Goal: Task Accomplishment & Management: Use online tool/utility

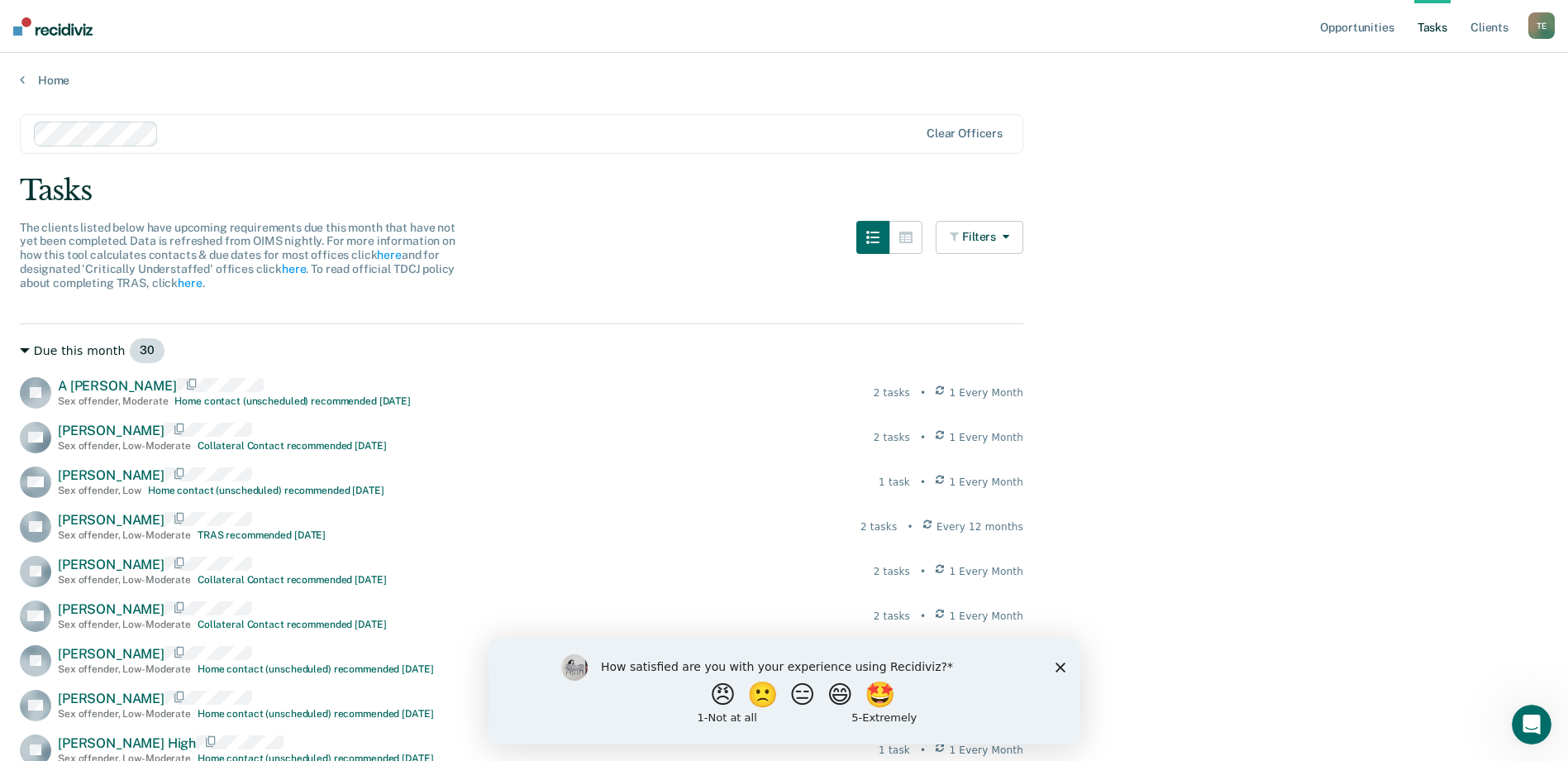
click at [58, 350] on div "Due this month 30" at bounding box center [522, 350] width 1004 height 27
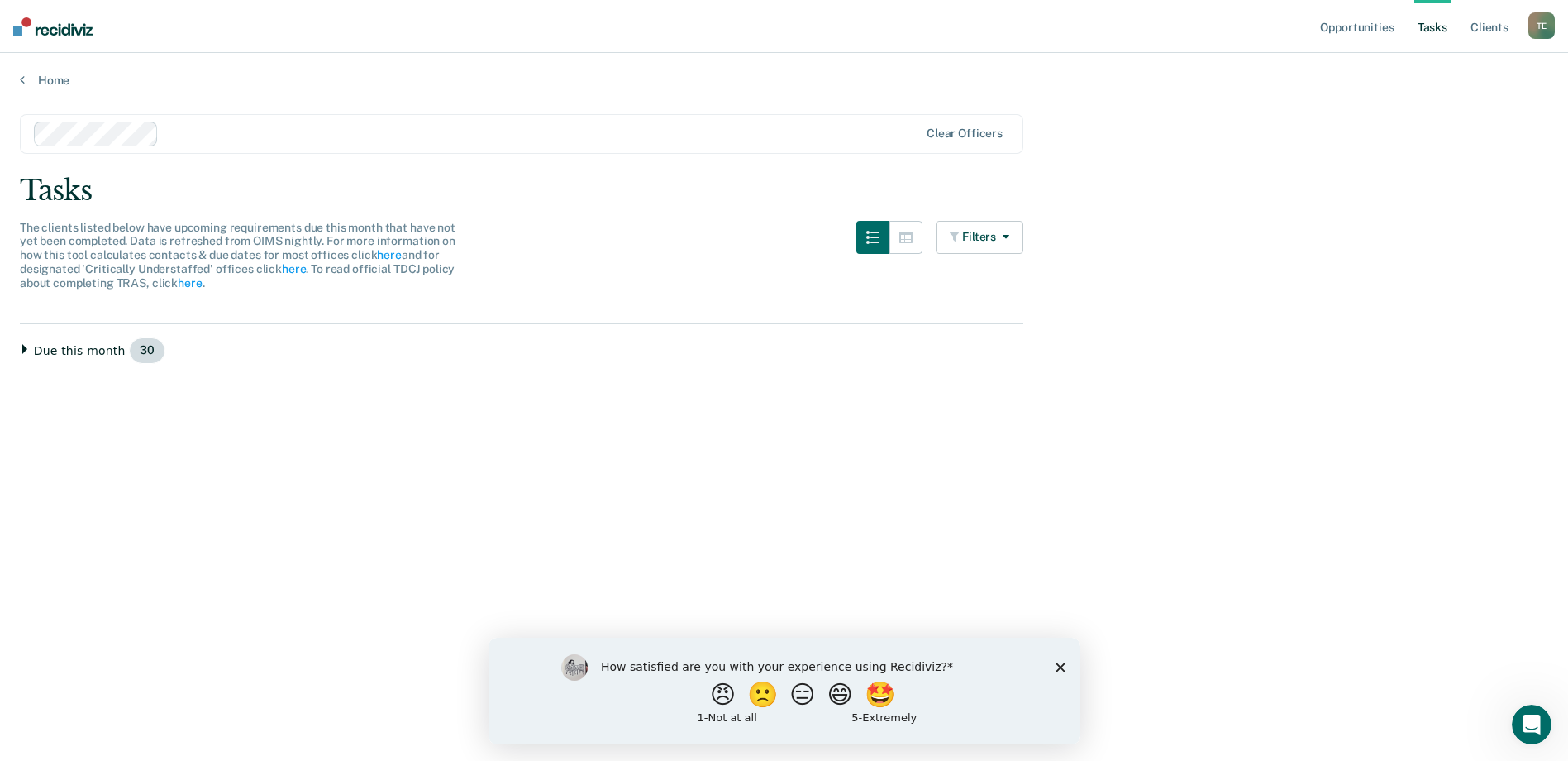
click at [27, 356] on div "Due this month 30" at bounding box center [522, 350] width 1004 height 27
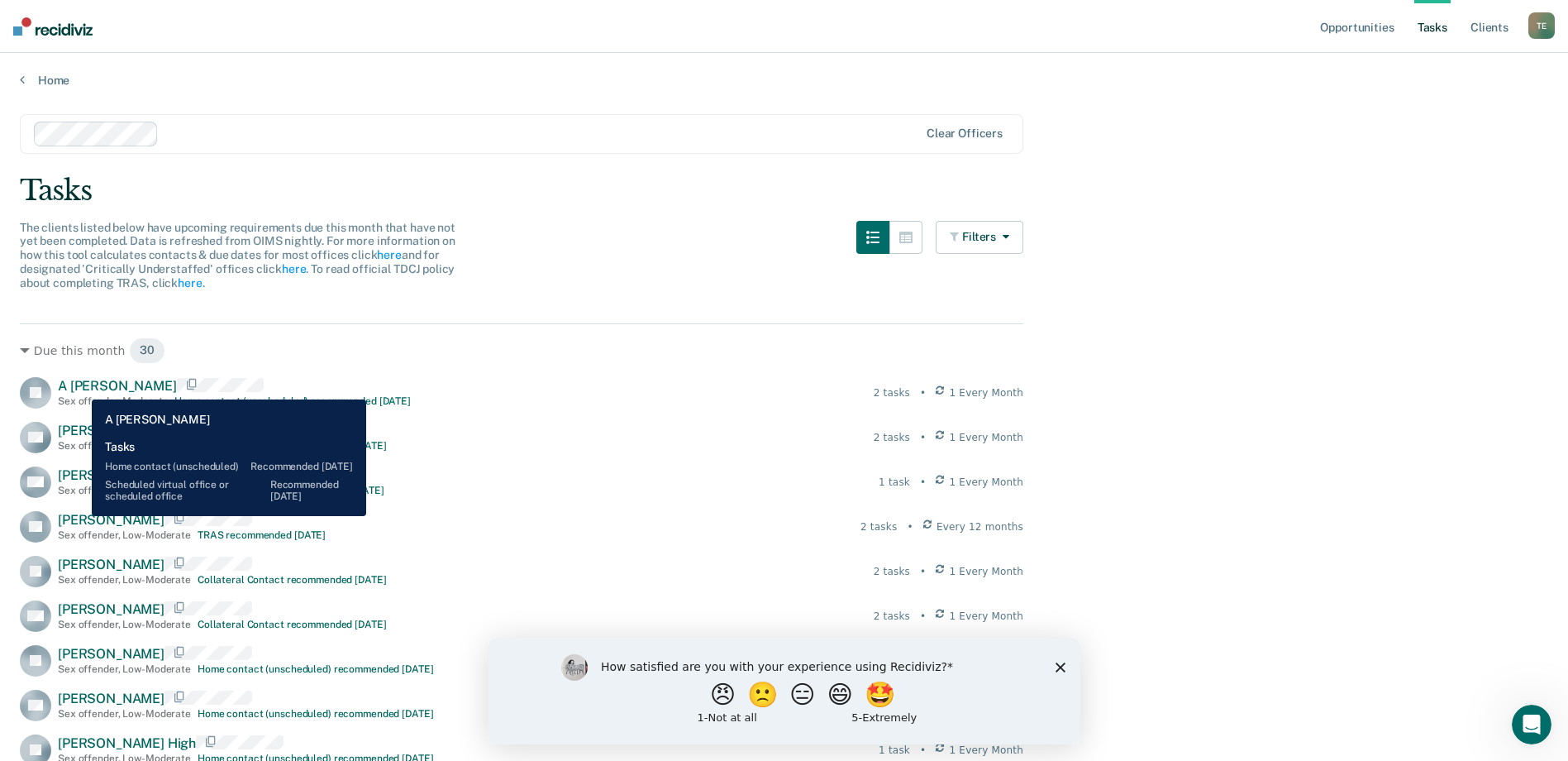
click at [79, 387] on span "A [PERSON_NAME]" at bounding box center [118, 385] width 119 height 16
